Goal: Task Accomplishment & Management: Complete application form

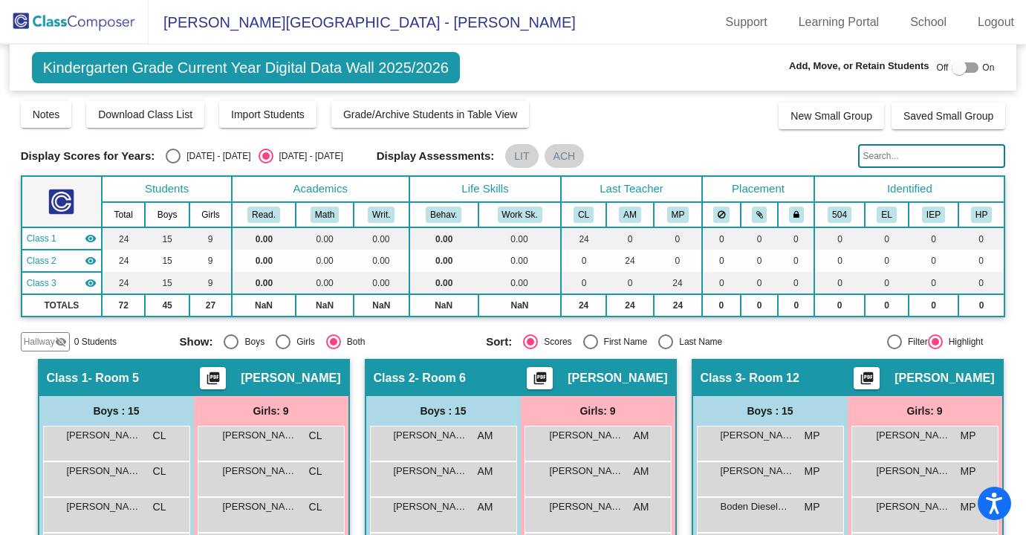
click at [92, 23] on img at bounding box center [74, 22] width 149 height 44
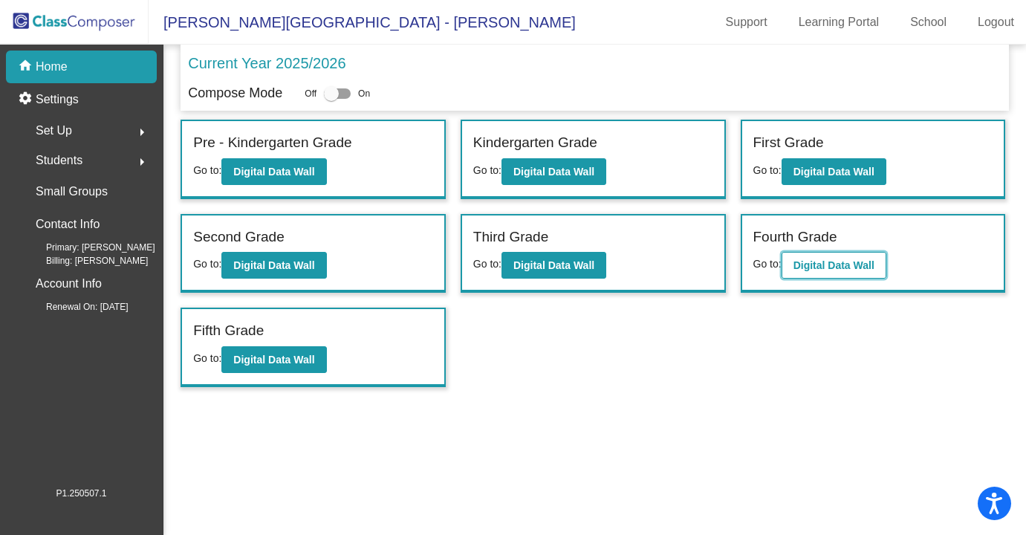
click at [818, 260] on b "Digital Data Wall" at bounding box center [834, 265] width 81 height 12
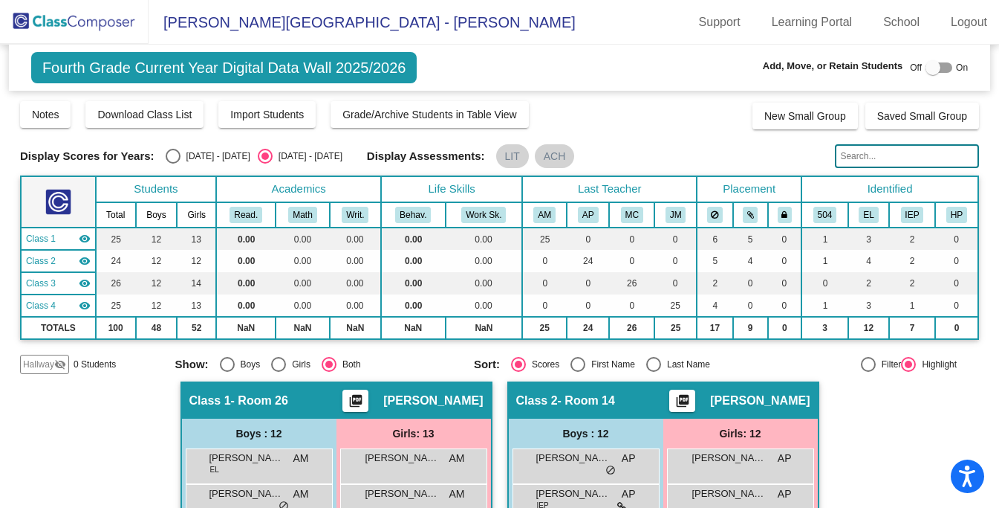
click at [945, 70] on div at bounding box center [939, 67] width 27 height 10
checkbox input "true"
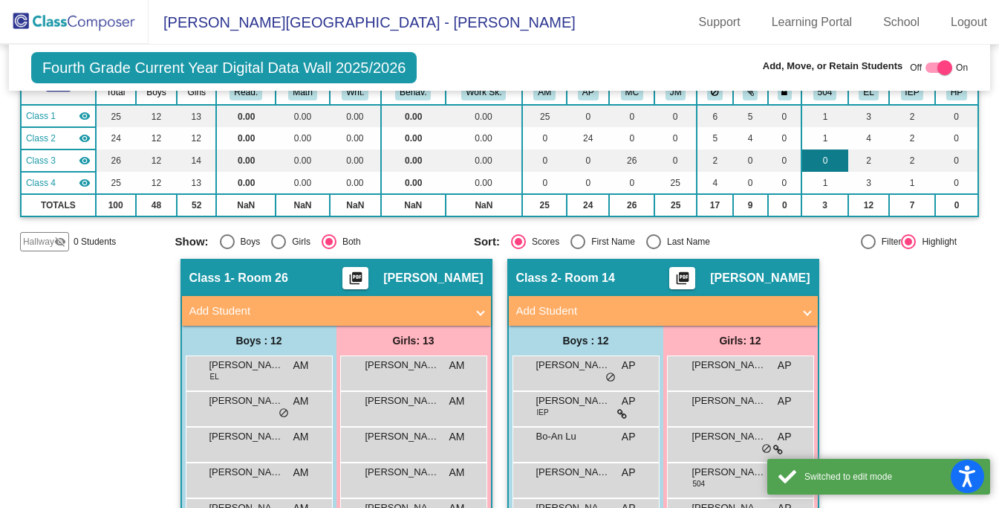
scroll to position [139, 0]
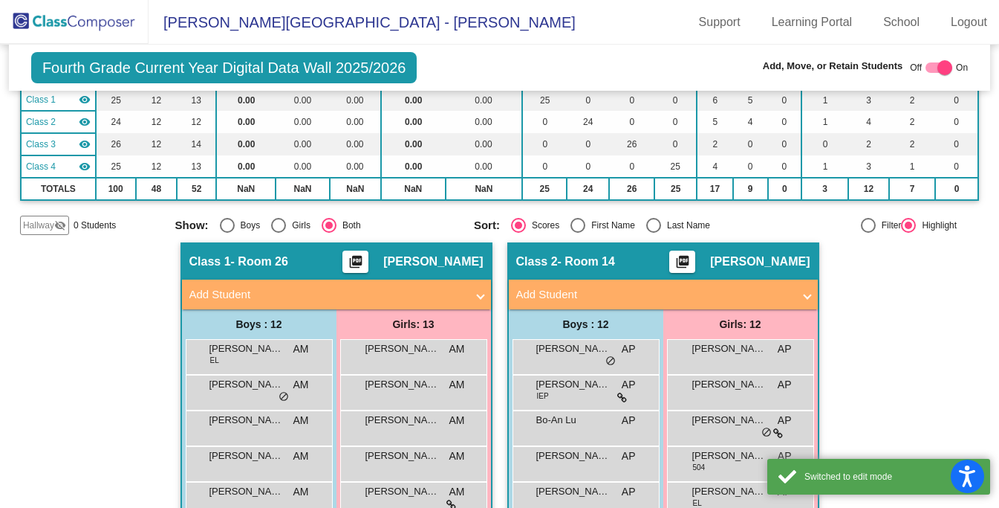
click at [805, 291] on span at bounding box center [808, 294] width 6 height 17
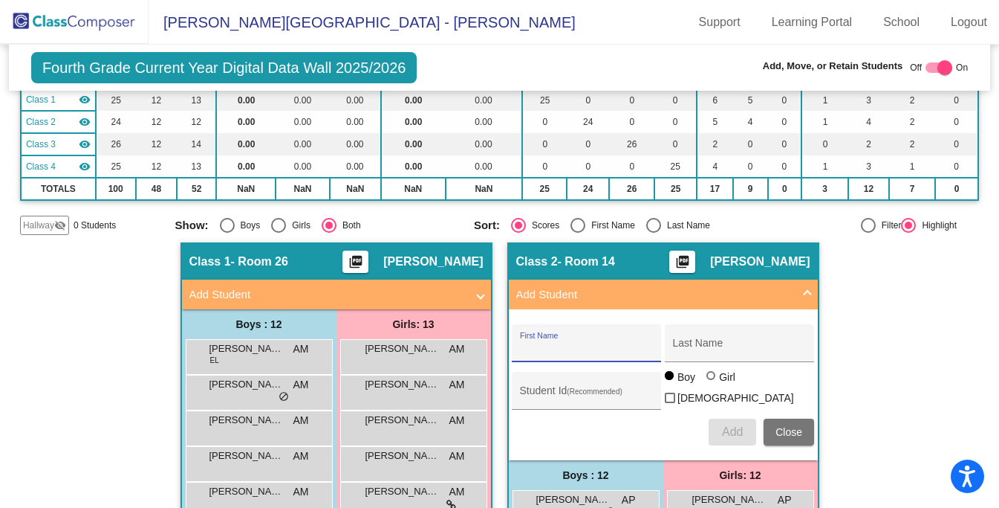
click at [626, 345] on input "First Name" at bounding box center [587, 349] width 134 height 12
type input "Shao-Fei"
type input "Fan"
click at [732, 435] on span "Add" at bounding box center [732, 431] width 21 height 13
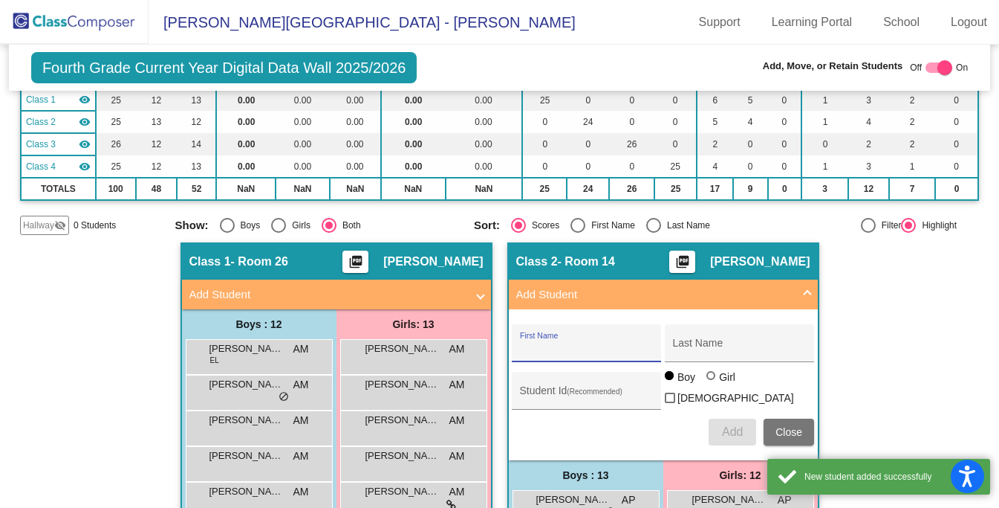
click at [805, 294] on span at bounding box center [808, 294] width 6 height 17
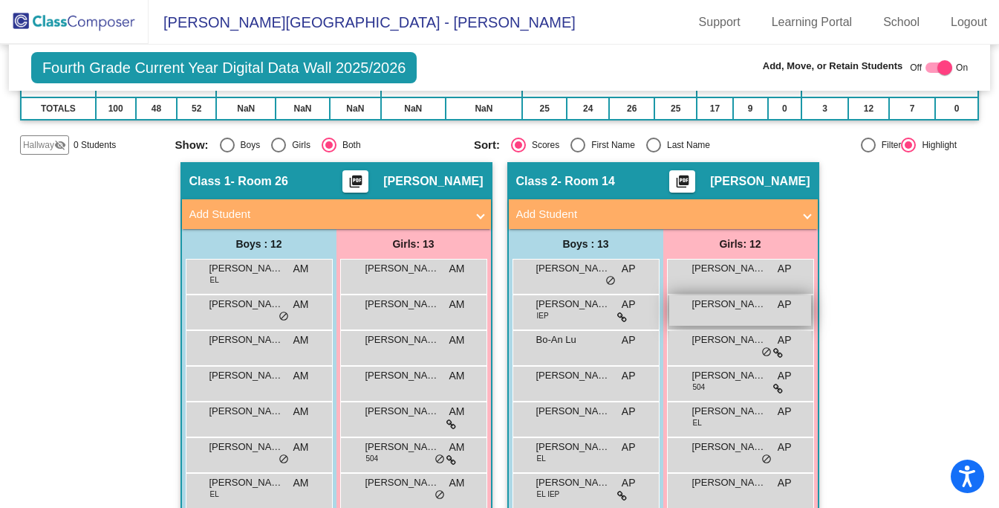
scroll to position [221, 0]
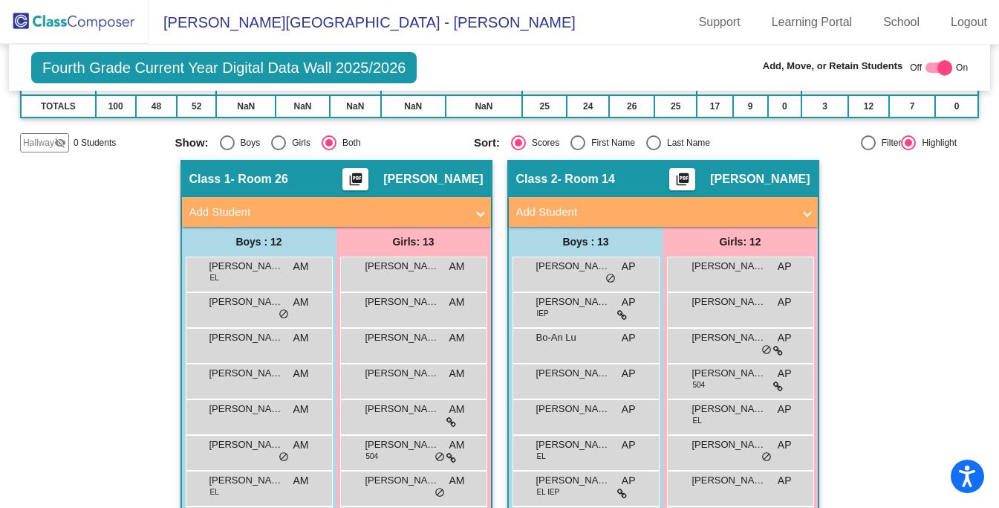
click at [926, 68] on div at bounding box center [939, 67] width 27 height 10
checkbox input "false"
